Goal: Task Accomplishment & Management: Manage account settings

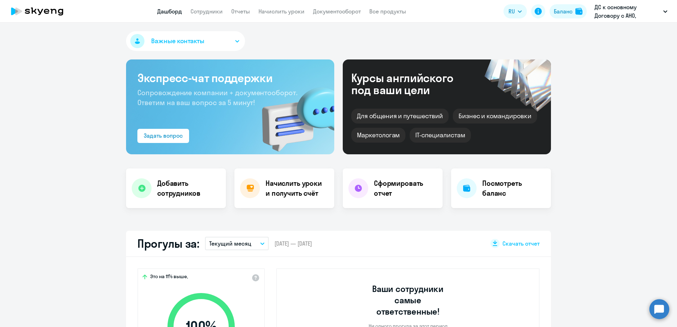
click at [222, 11] on link "Сотрудники" at bounding box center [207, 11] width 32 height 7
select select "30"
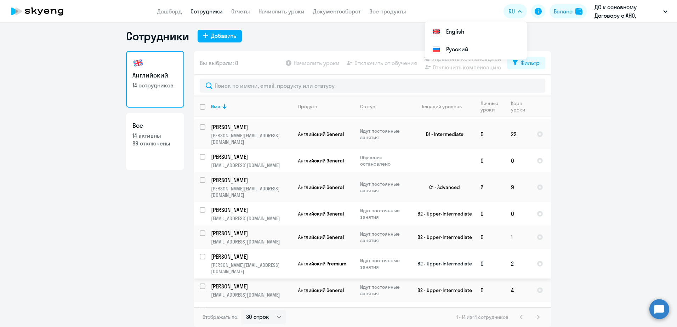
scroll to position [137, 0]
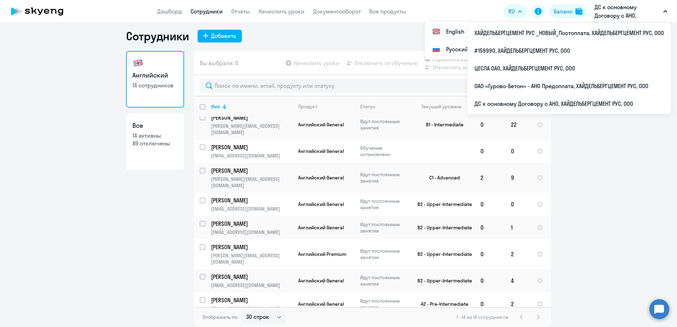
click at [654, 169] on ng-component "Сотрудники Добавить [DEMOGRAPHIC_DATA] 14 сотрудников Все 14 активны 89 отключе…" at bounding box center [338, 178] width 677 height 298
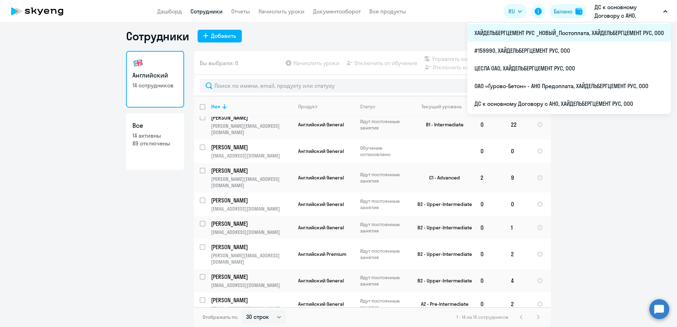
click at [563, 29] on li "ХАЙДЕЛЬБЕРГЦЕМЕНТ РУС _НОВЫЙ_Постоплата, ХАЙДЕЛЬБЕРГЦЕМЕНТ РУС, ООО" at bounding box center [570, 33] width 204 height 18
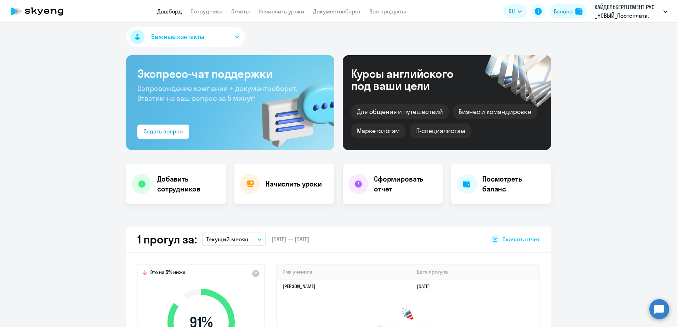
click at [206, 1] on app-header "Дашборд Сотрудники Отчеты Начислить уроки Документооборот Все продукты Дашборд …" at bounding box center [338, 11] width 677 height 23
click at [206, 6] on app-header "Дашборд Сотрудники Отчеты Начислить уроки Документооборот Все продукты Дашборд …" at bounding box center [338, 11] width 677 height 23
click at [205, 7] on app-header "Дашборд Сотрудники Отчеты Начислить уроки Документооборот Все продукты Дашборд …" at bounding box center [338, 11] width 677 height 23
click at [205, 9] on link "Сотрудники" at bounding box center [207, 11] width 32 height 7
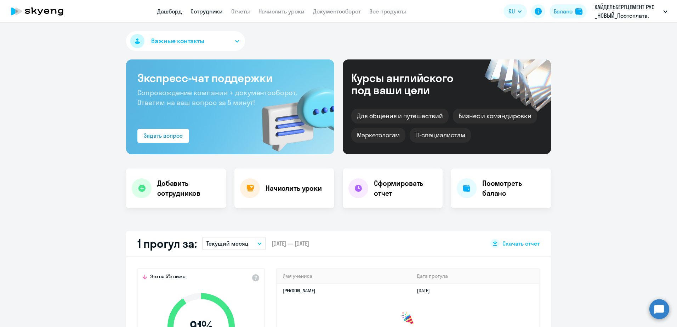
select select "30"
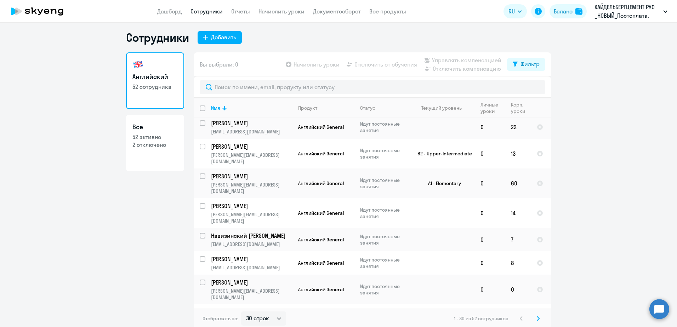
scroll to position [4, 0]
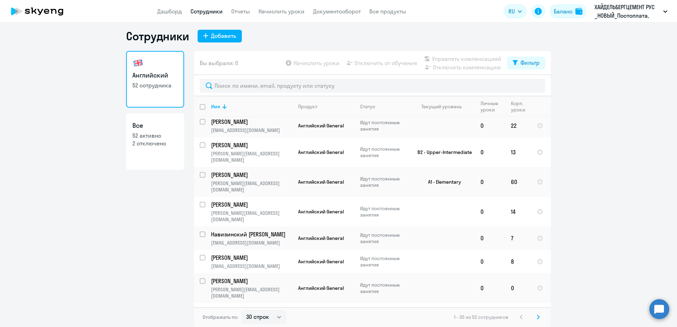
checkbox input "true"
click at [370, 66] on span "Отключить от обучения" at bounding box center [386, 63] width 63 height 9
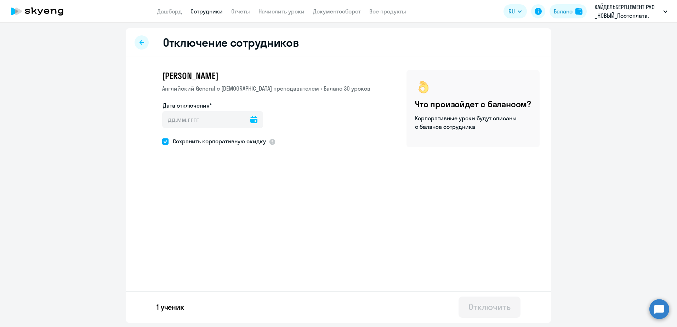
click at [250, 119] on icon at bounding box center [253, 119] width 7 height 7
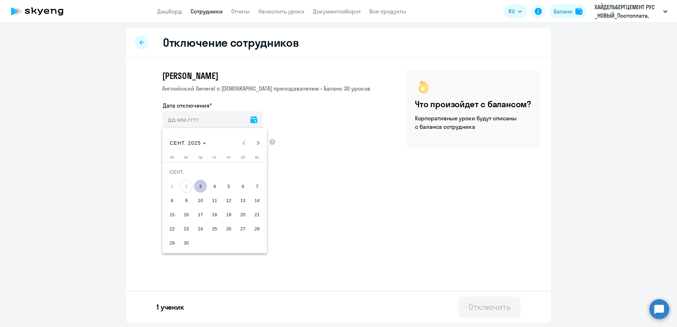
click at [198, 184] on span "3" at bounding box center [200, 186] width 13 height 13
type input "[DATE]"
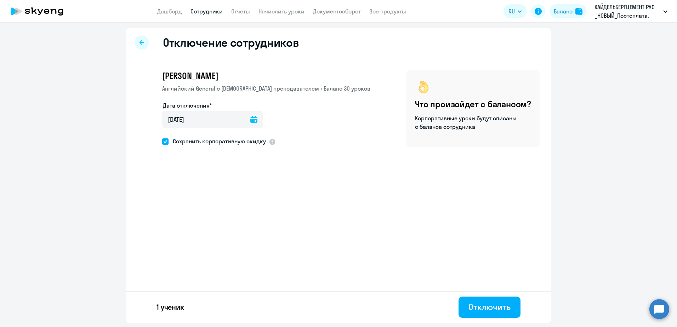
click at [165, 145] on label "Сохранить корпоративную скидку" at bounding box center [214, 141] width 104 height 9
click at [162, 142] on input "Сохранить корпоративную скидку" at bounding box center [162, 141] width 0 height 0
checkbox input "false"
click at [481, 301] on button "Отключить" at bounding box center [490, 307] width 62 height 21
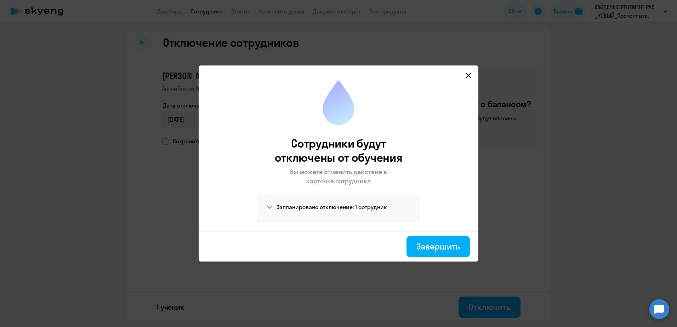
click at [263, 209] on div "Запланировано отключение: 1 сотрудник [PERSON_NAME]" at bounding box center [339, 208] width 164 height 28
click at [264, 208] on div "Запланировано отключение: 1 сотрудник [PERSON_NAME]" at bounding box center [339, 208] width 164 height 28
click at [265, 207] on div "Запланировано отключение: 1 сотрудник [PERSON_NAME]" at bounding box center [339, 208] width 164 height 28
click at [270, 206] on icon at bounding box center [270, 207] width 6 height 3
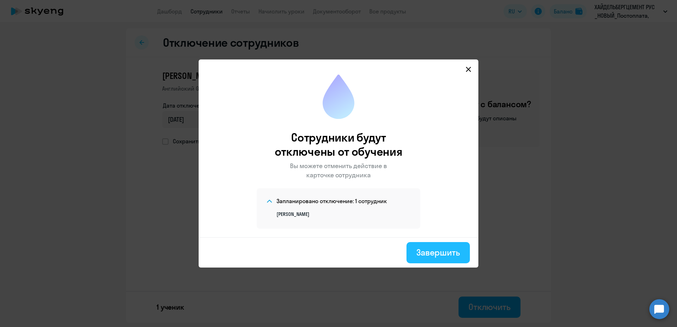
click at [423, 251] on div "Завершить" at bounding box center [439, 252] width 44 height 11
select select "30"
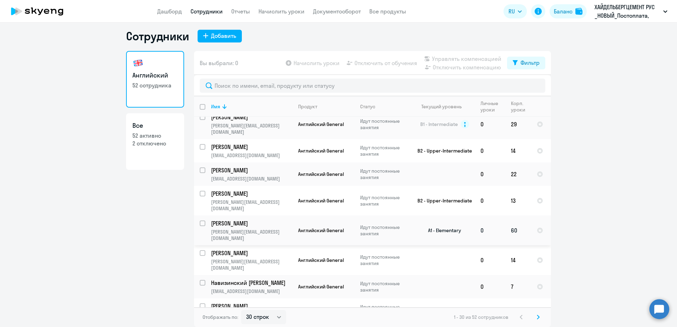
scroll to position [511, 0]
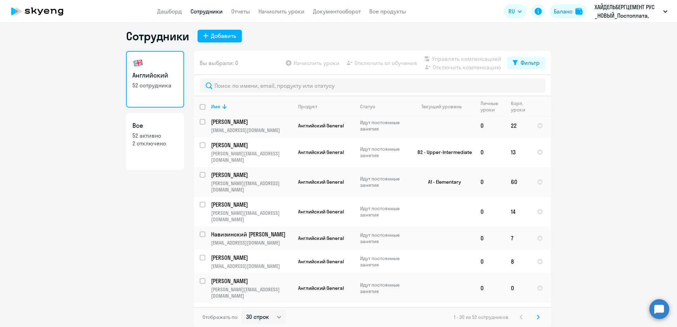
click at [539, 316] on svg-icon at bounding box center [538, 317] width 9 height 9
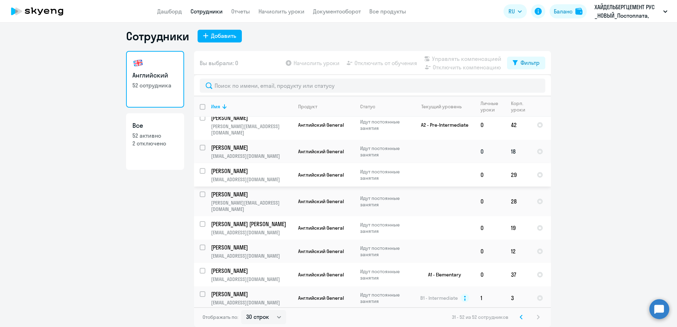
scroll to position [0, 0]
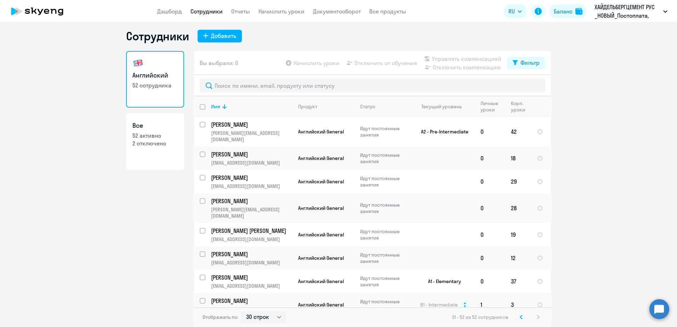
click at [521, 320] on svg-icon at bounding box center [521, 317] width 9 height 9
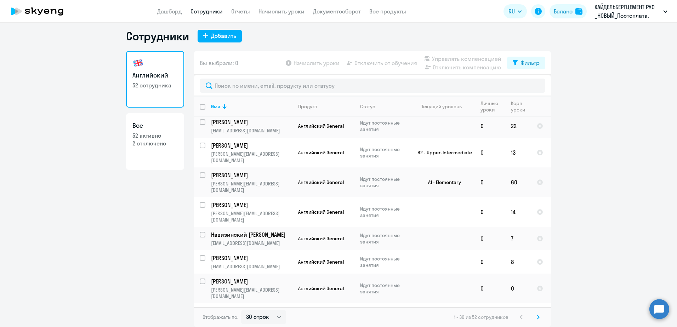
scroll to position [511, 0]
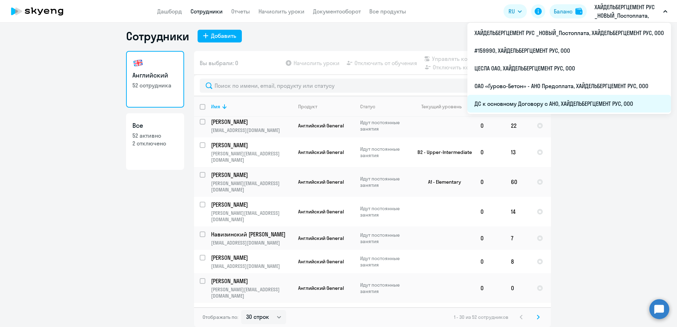
click at [561, 102] on li "ДС к основному Договору с АНО, ХАЙДЕЛЬБЕРГЦЕМЕНТ РУС, ООО" at bounding box center [570, 104] width 204 height 18
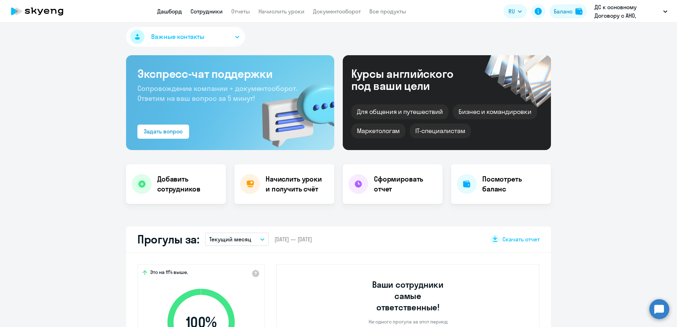
drag, startPoint x: 187, startPoint y: 11, endPoint x: 201, endPoint y: 8, distance: 14.6
click at [187, 11] on nav "Дашборд Сотрудники Отчеты Начислить уроки Документооборот Все продукты" at bounding box center [281, 11] width 249 height 9
click at [203, 8] on link "Сотрудники" at bounding box center [207, 11] width 32 height 7
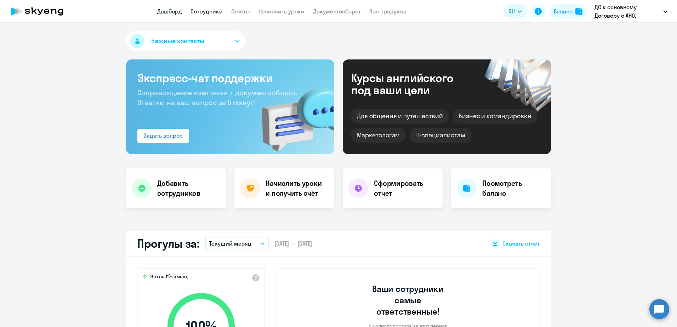
select select "30"
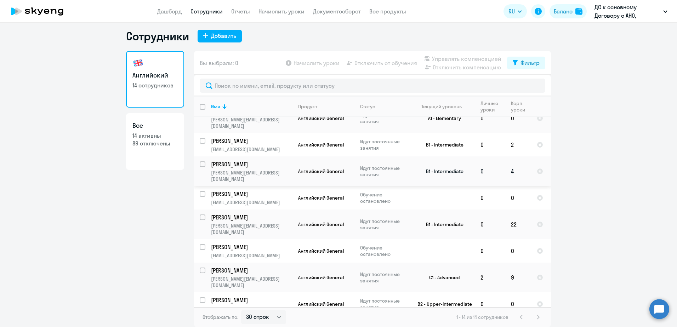
scroll to position [30, 0]
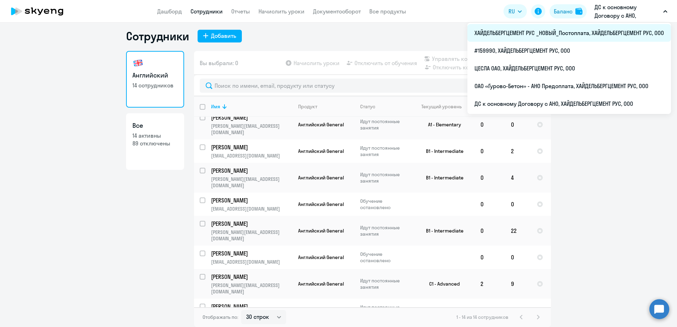
click at [585, 34] on li "ХАЙДЕЛЬБЕРГЦЕМЕНТ РУС _НОВЫЙ_Постоплата, ХАЙДЕЛЬБЕРГЦЕМЕНТ РУС, ООО" at bounding box center [570, 33] width 204 height 18
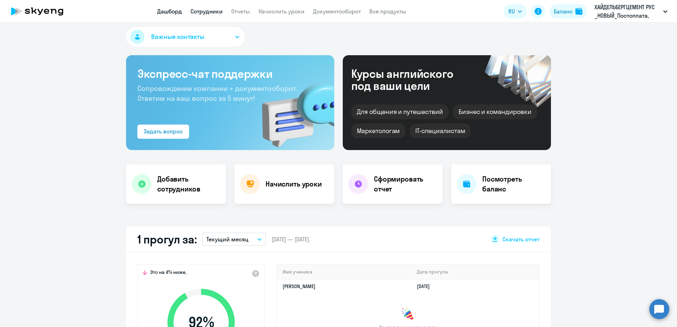
click at [219, 12] on link "Сотрудники" at bounding box center [207, 11] width 32 height 7
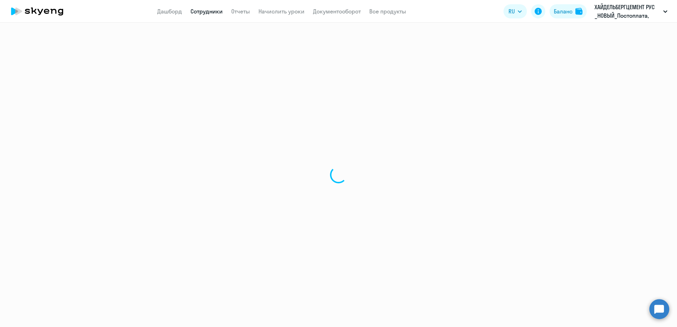
select select "30"
